Goal: Information Seeking & Learning: Learn about a topic

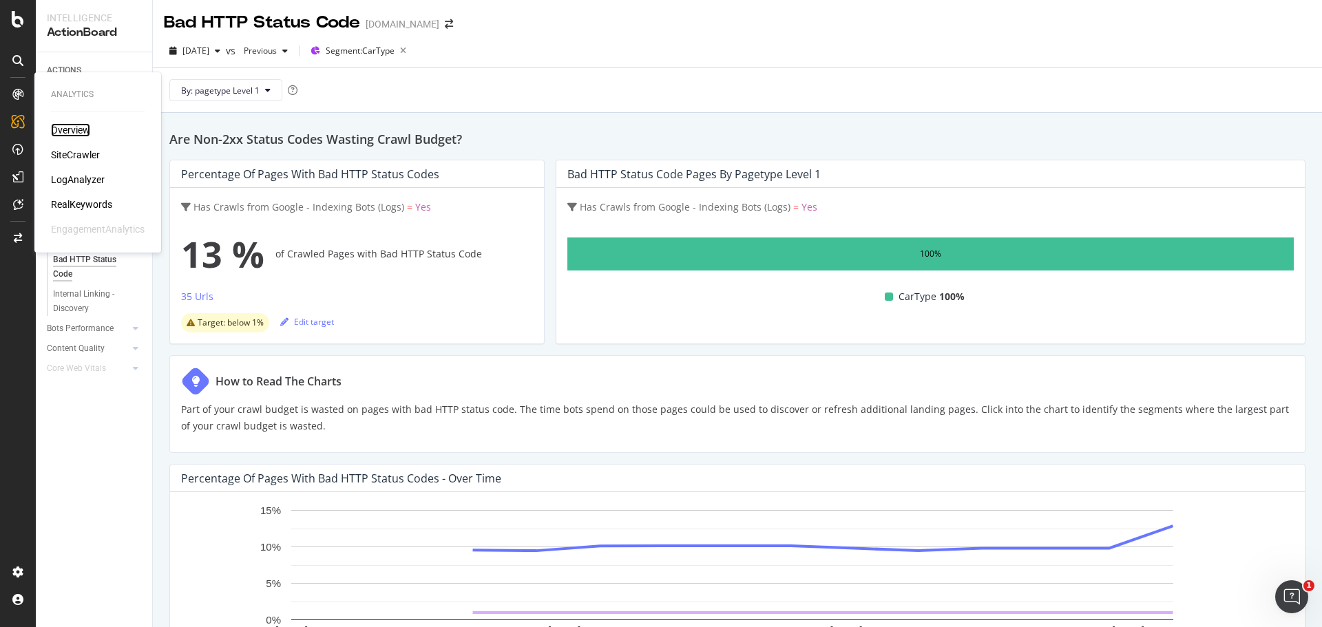
click at [74, 126] on div "Overview" at bounding box center [70, 130] width 39 height 14
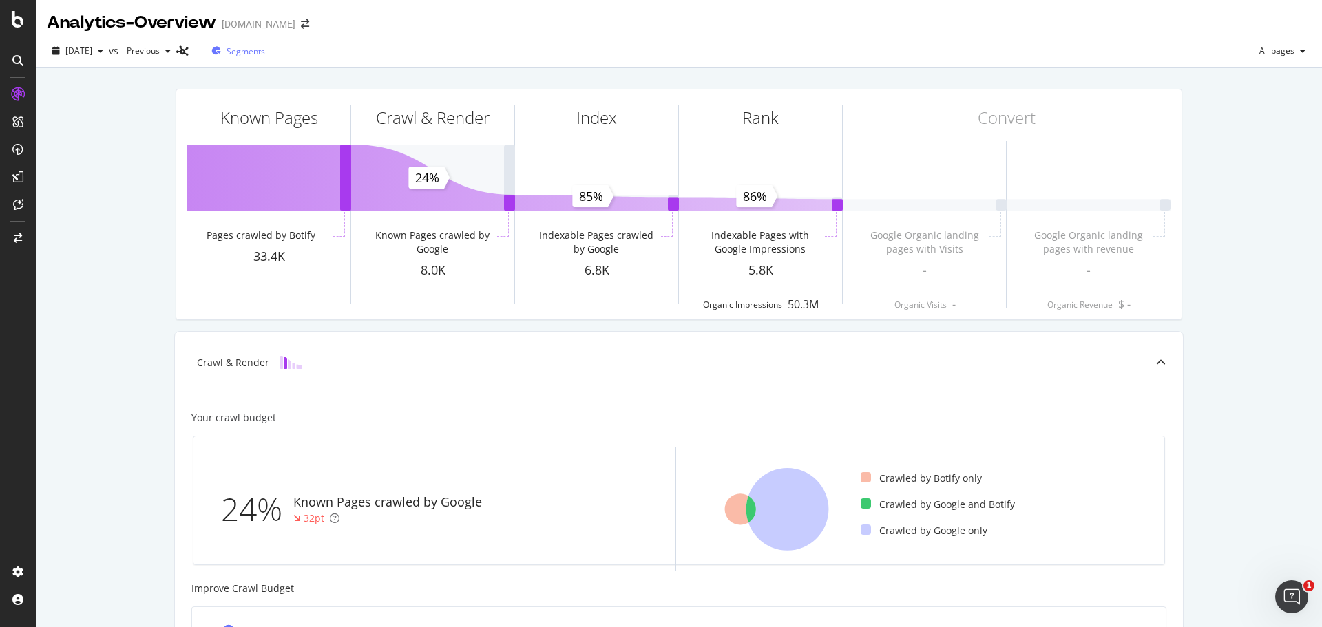
click at [265, 50] on span "Segments" at bounding box center [246, 51] width 39 height 12
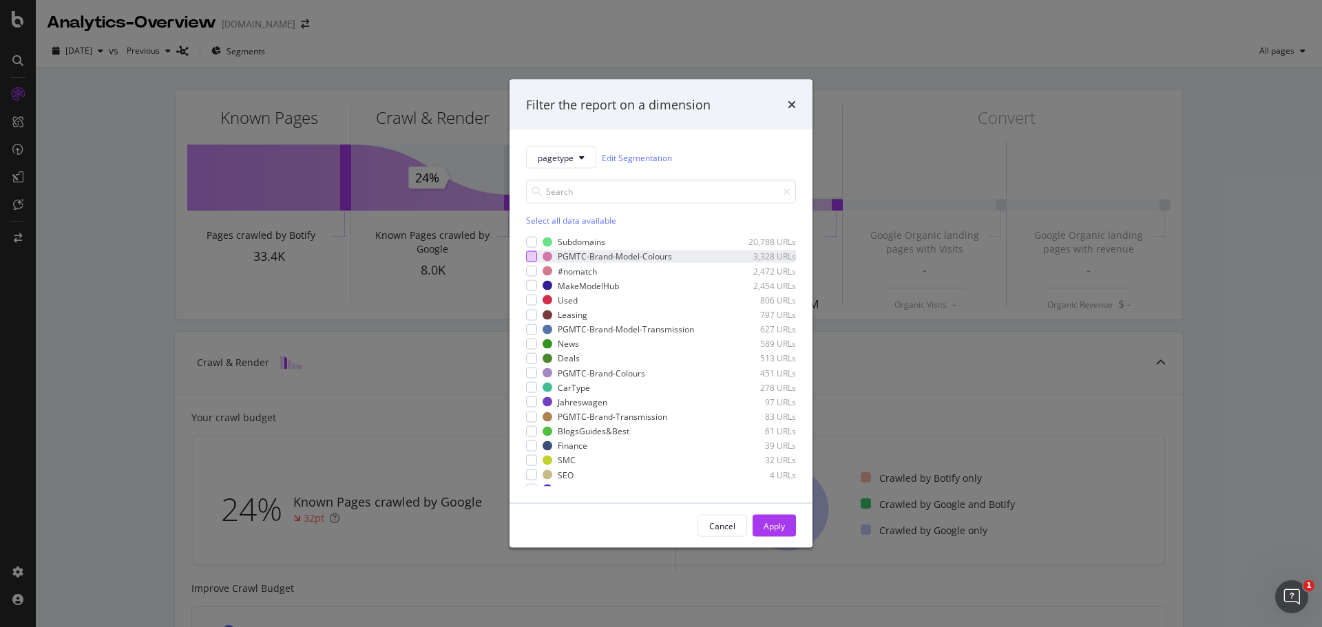
click at [531, 254] on div "modal" at bounding box center [531, 256] width 11 height 11
click at [534, 372] on div "modal" at bounding box center [531, 373] width 11 height 11
click at [777, 523] on div "Apply" at bounding box center [774, 526] width 21 height 12
